Goal: Find specific page/section: Find specific page/section

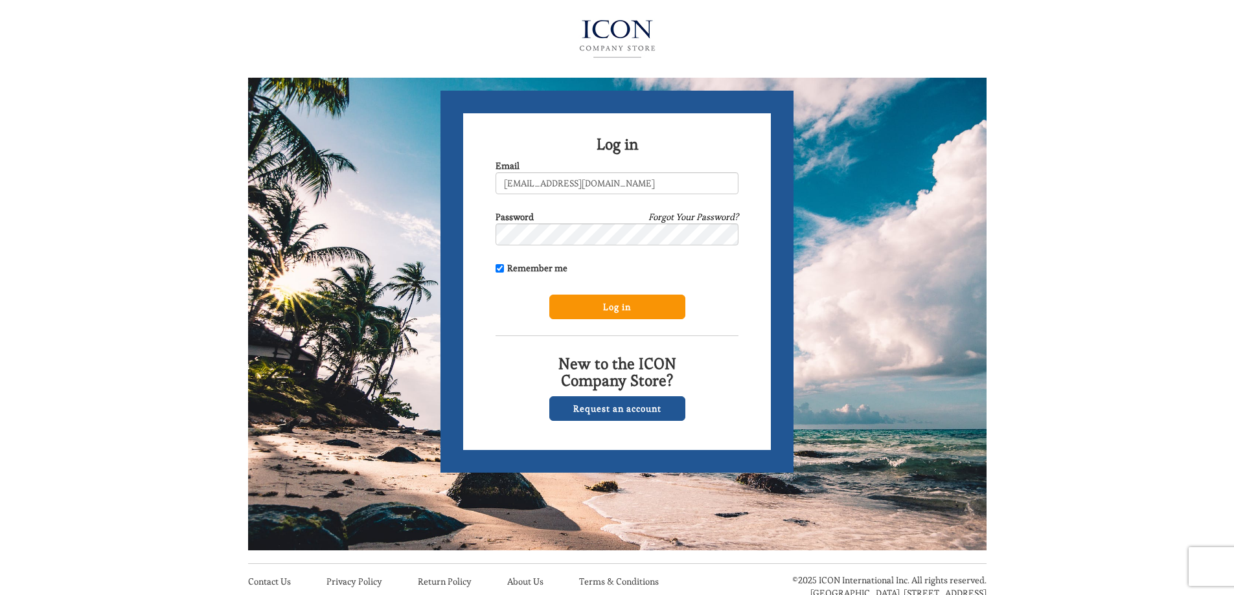
click at [617, 306] on input "Log in" at bounding box center [617, 307] width 136 height 25
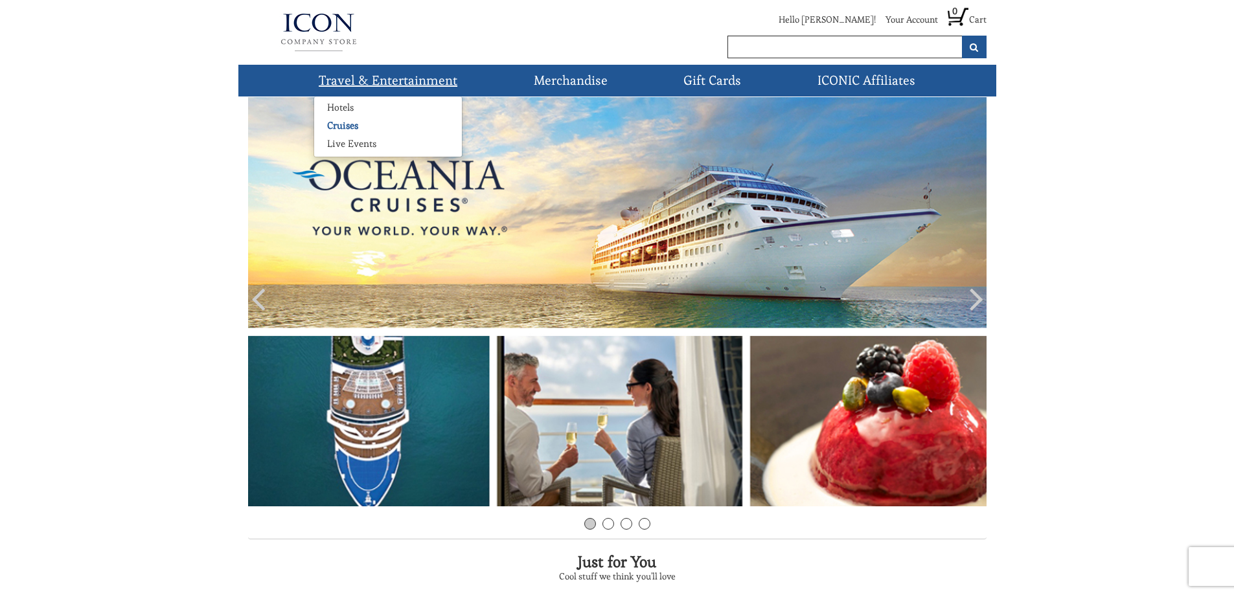
click at [349, 122] on link "Cruises" at bounding box center [342, 125] width 57 height 13
